Goal: Task Accomplishment & Management: Use online tool/utility

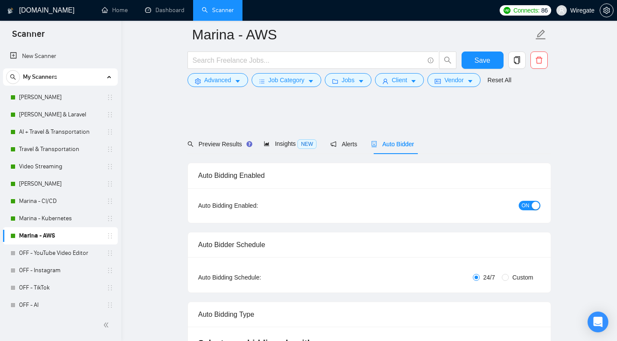
scroll to position [1680, 0]
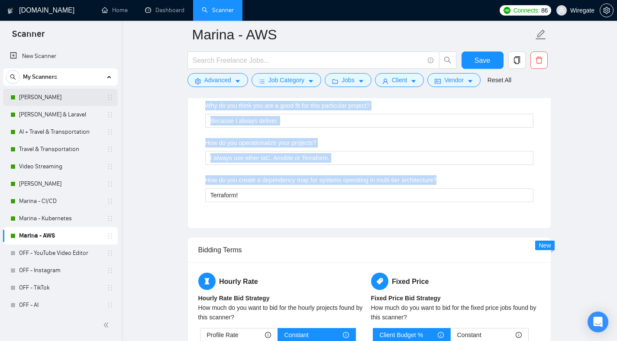
click at [50, 100] on link "[PERSON_NAME]" at bounding box center [60, 97] width 82 height 17
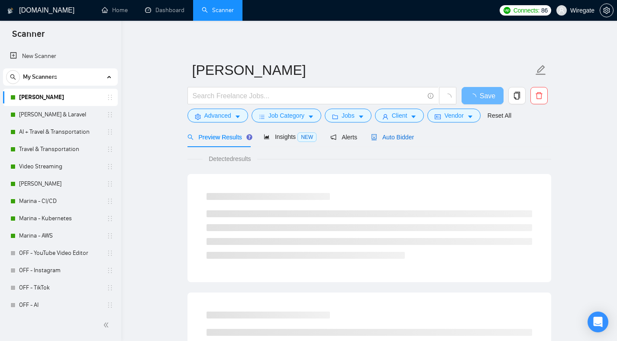
click at [382, 140] on span "Auto Bidder" at bounding box center [392, 137] width 43 height 7
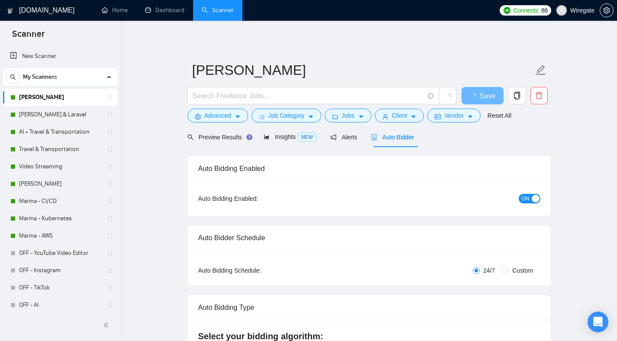
checkbox input "true"
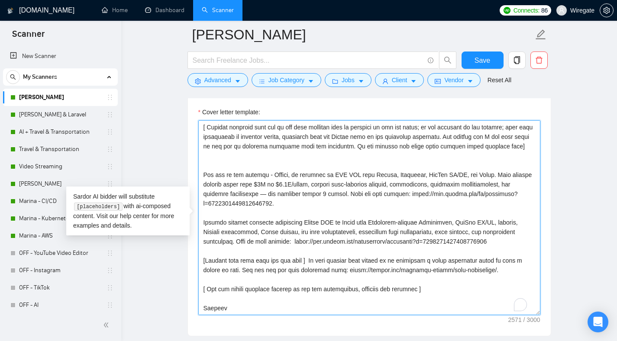
scroll to position [210, 0]
drag, startPoint x: 326, startPoint y: 295, endPoint x: 423, endPoint y: 296, distance: 97.0
click at [423, 296] on textarea "Cover letter template:" at bounding box center [369, 217] width 342 height 195
